Goal: Information Seeking & Learning: Learn about a topic

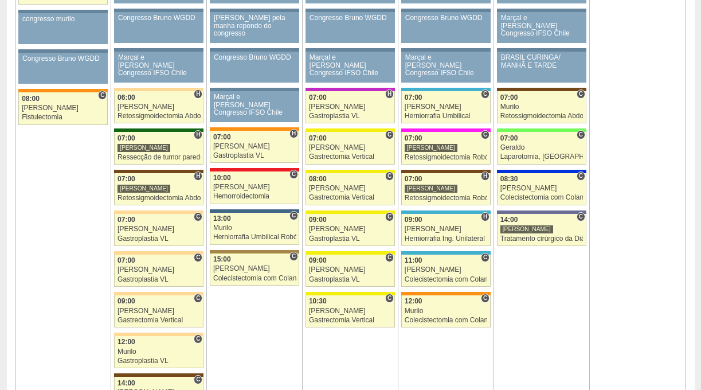
scroll to position [691, 0]
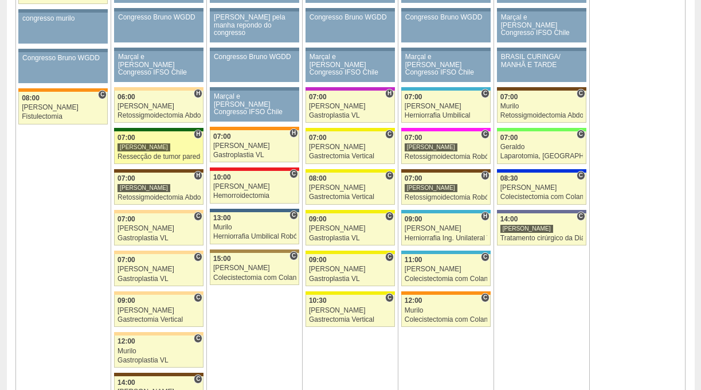
click at [186, 147] on div "[PERSON_NAME]" at bounding box center [158, 146] width 83 height 7
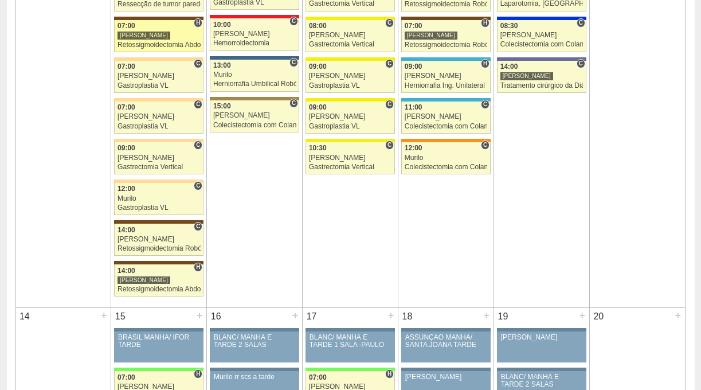
scroll to position [845, 0]
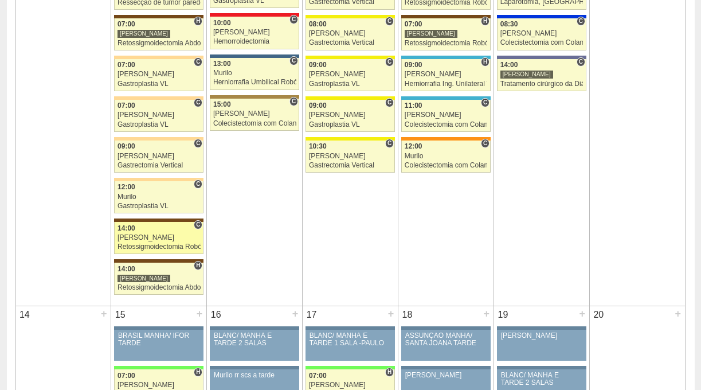
click at [155, 240] on div "[PERSON_NAME]" at bounding box center [158, 237] width 83 height 7
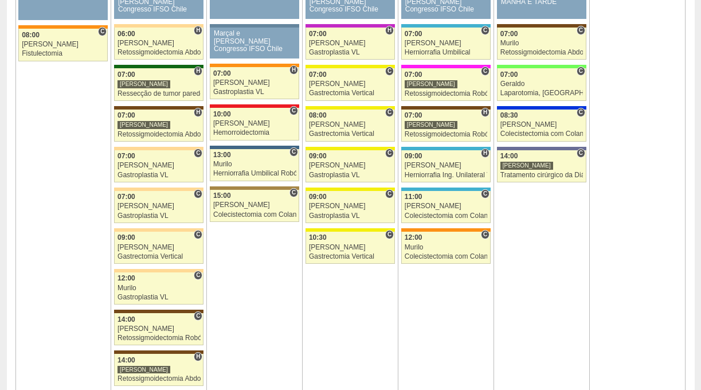
scroll to position [753, 0]
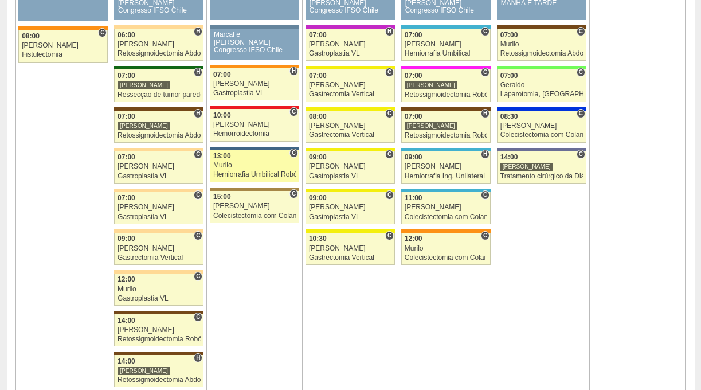
click at [267, 170] on link "88254 Murilo C 13:00 Murilo Herniorrafia Umbilical Robótica Hospital São Luiz -…" at bounding box center [254, 166] width 89 height 32
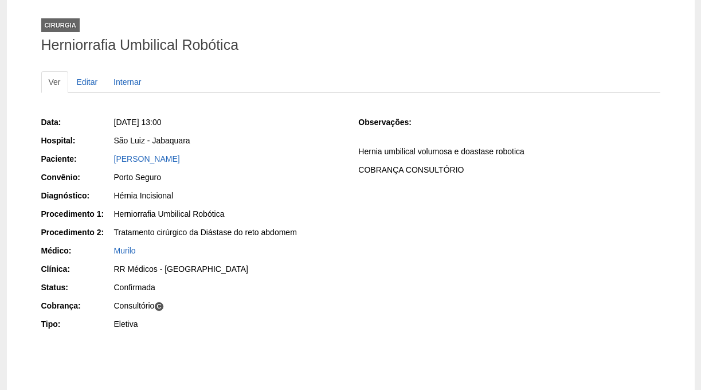
scroll to position [60, 0]
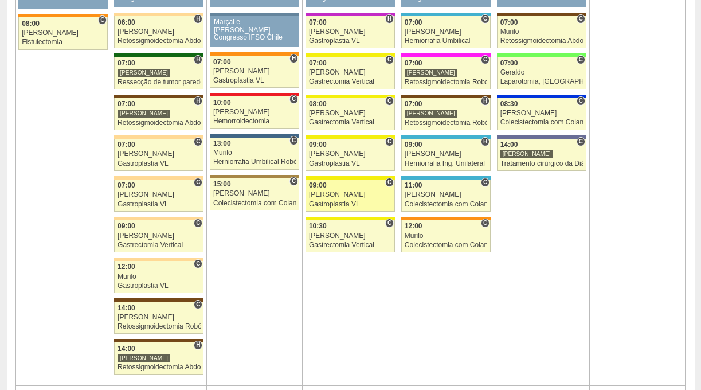
scroll to position [765, 0]
